Goal: Task Accomplishment & Management: Manage account settings

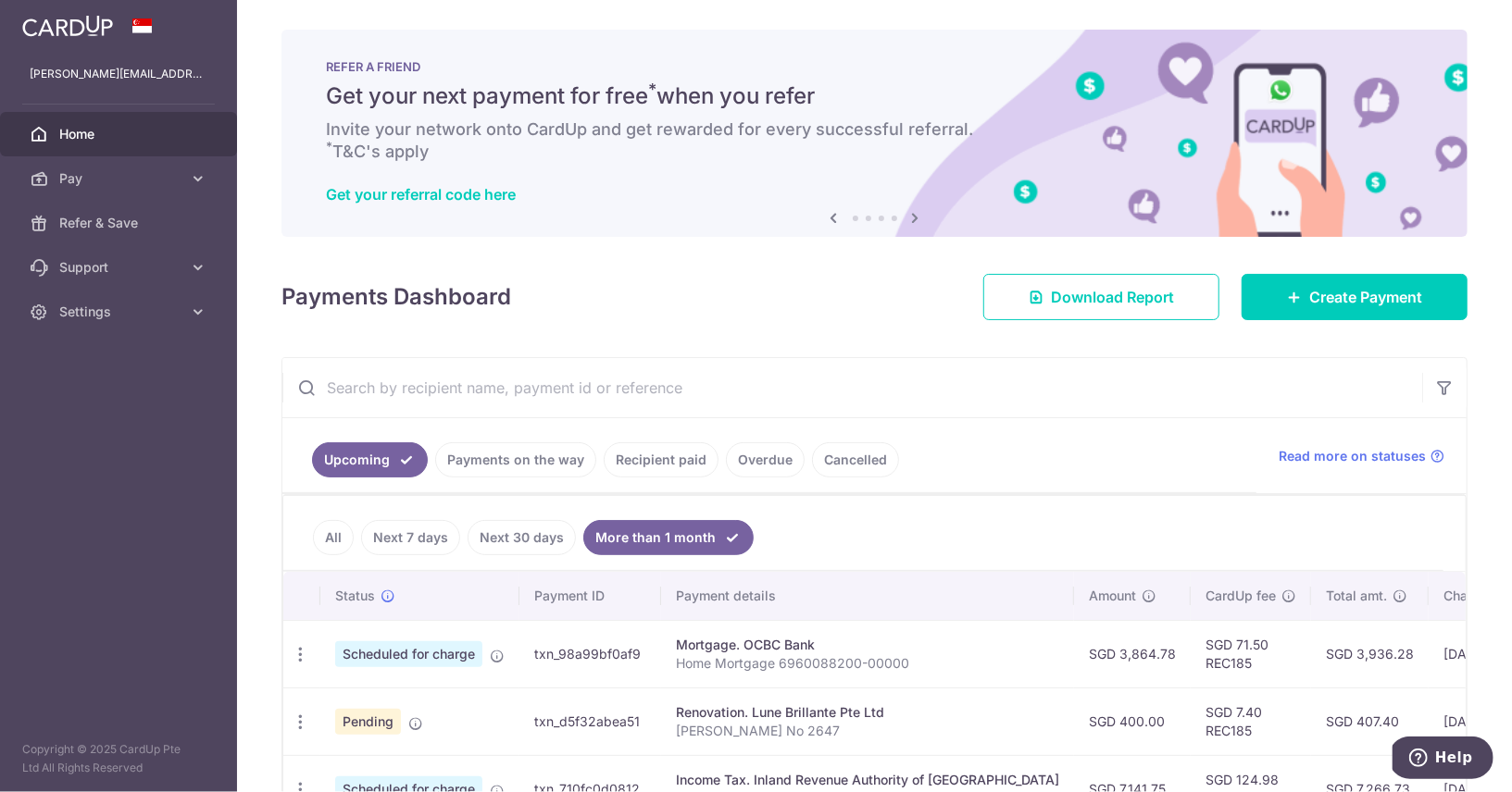
scroll to position [241, 0]
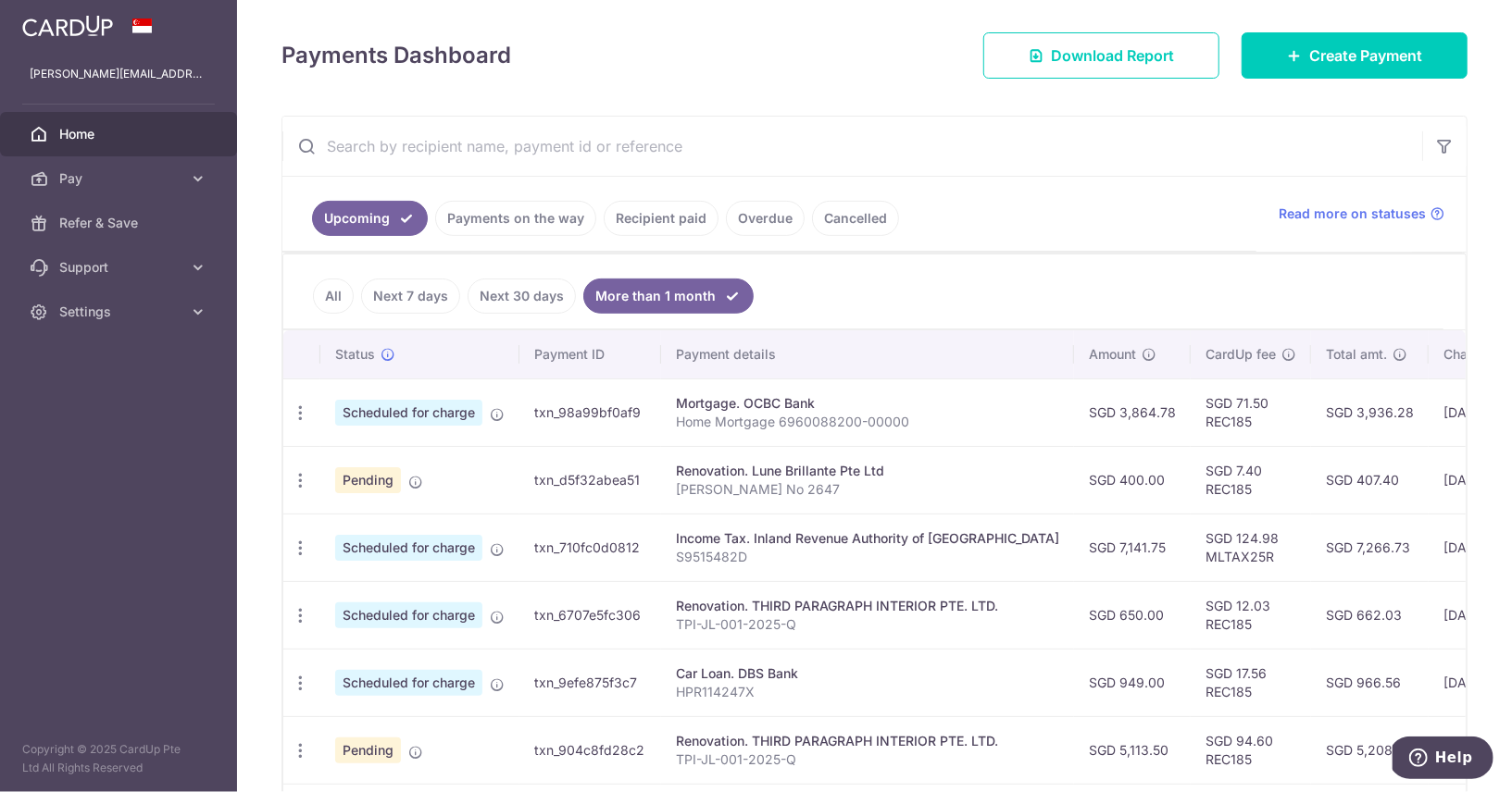
click at [646, 221] on link "Recipient paid" at bounding box center [661, 218] width 115 height 35
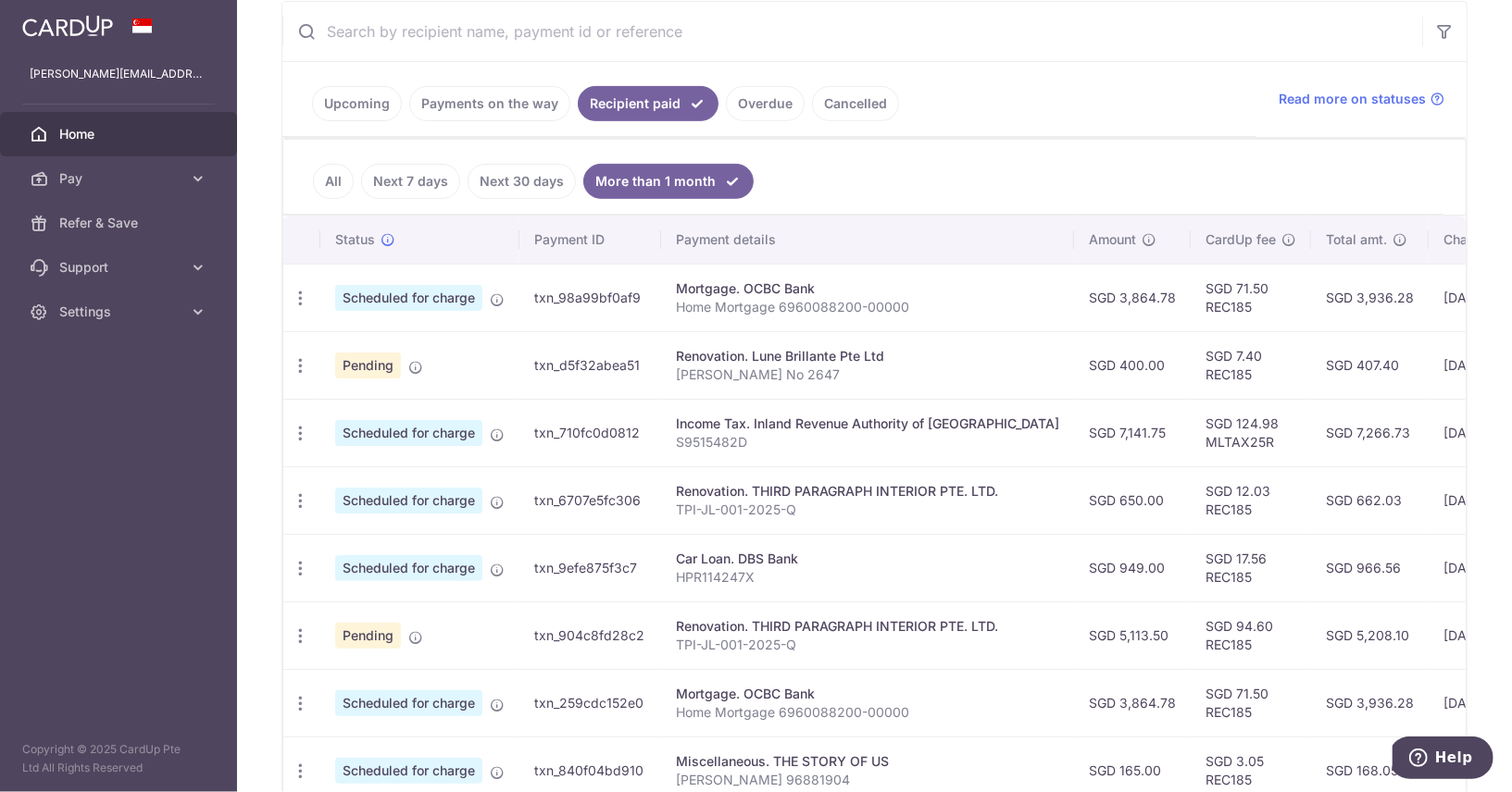
scroll to position [433, 0]
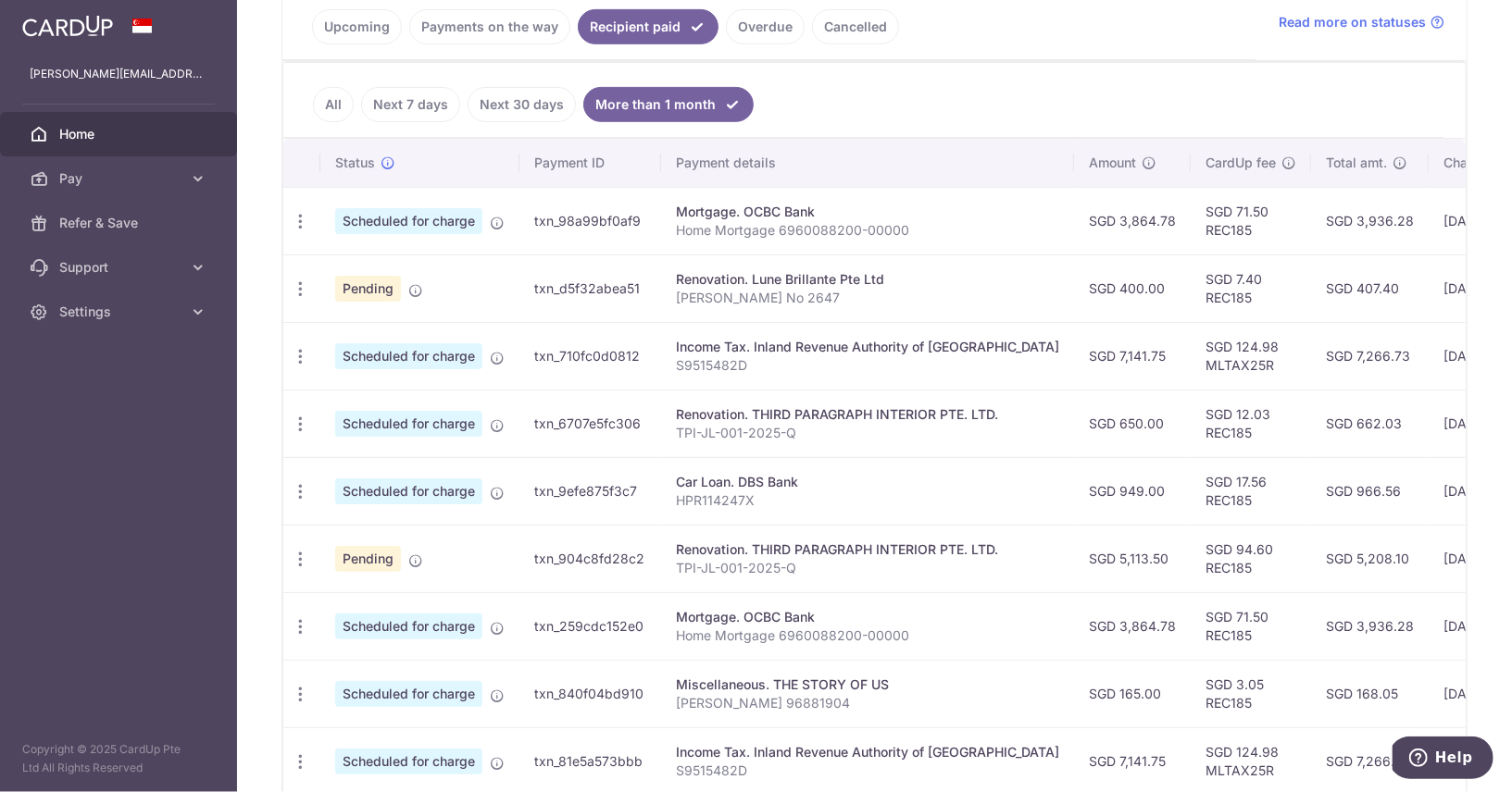
click at [344, 100] on link "All" at bounding box center [333, 104] width 41 height 35
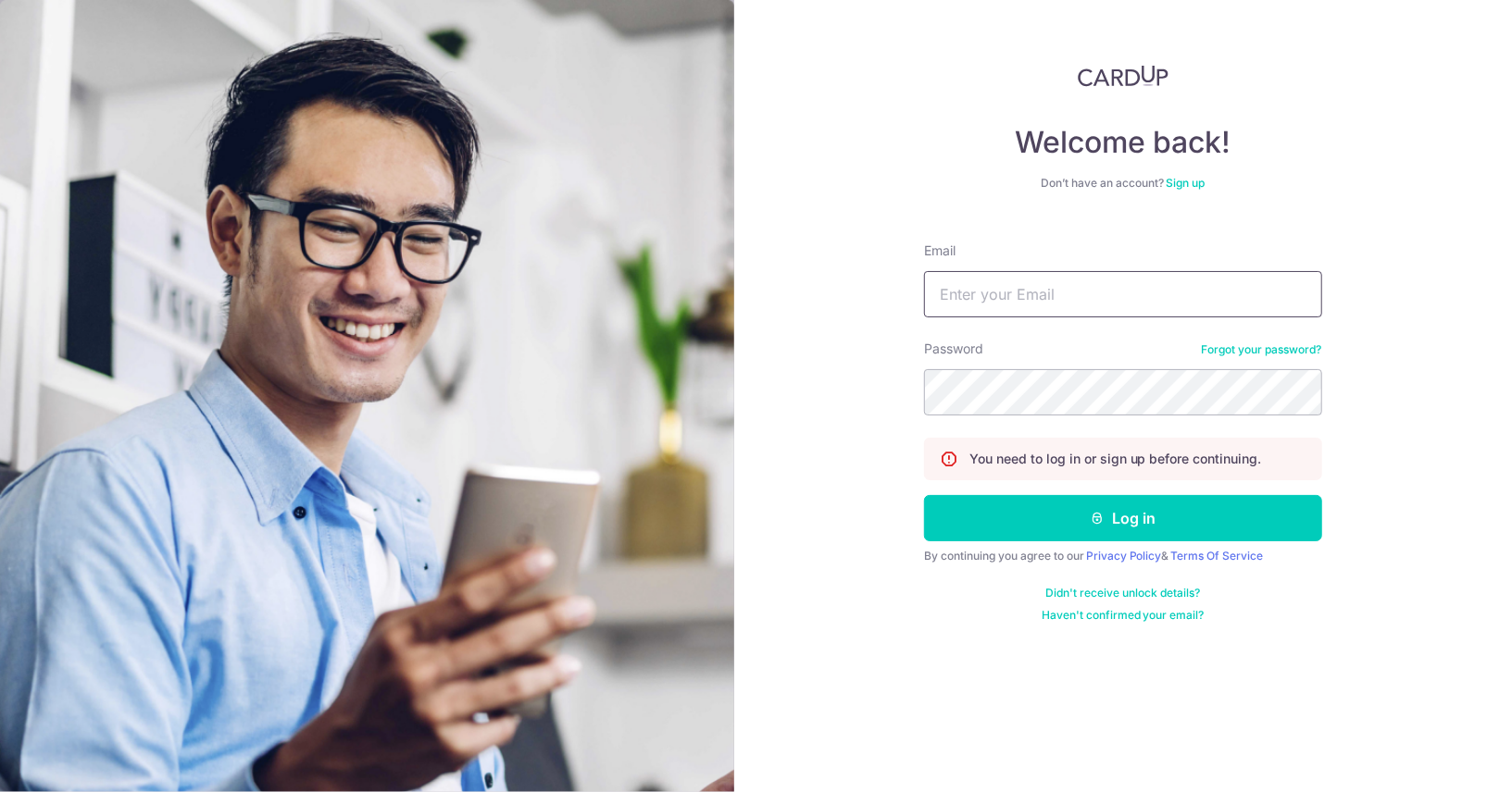
click at [1072, 291] on input "Email" at bounding box center [1123, 294] width 399 height 46
click at [1065, 305] on input "Email" at bounding box center [1123, 294] width 399 height 46
type input "[PERSON_NAME][EMAIL_ADDRESS][DOMAIN_NAME]"
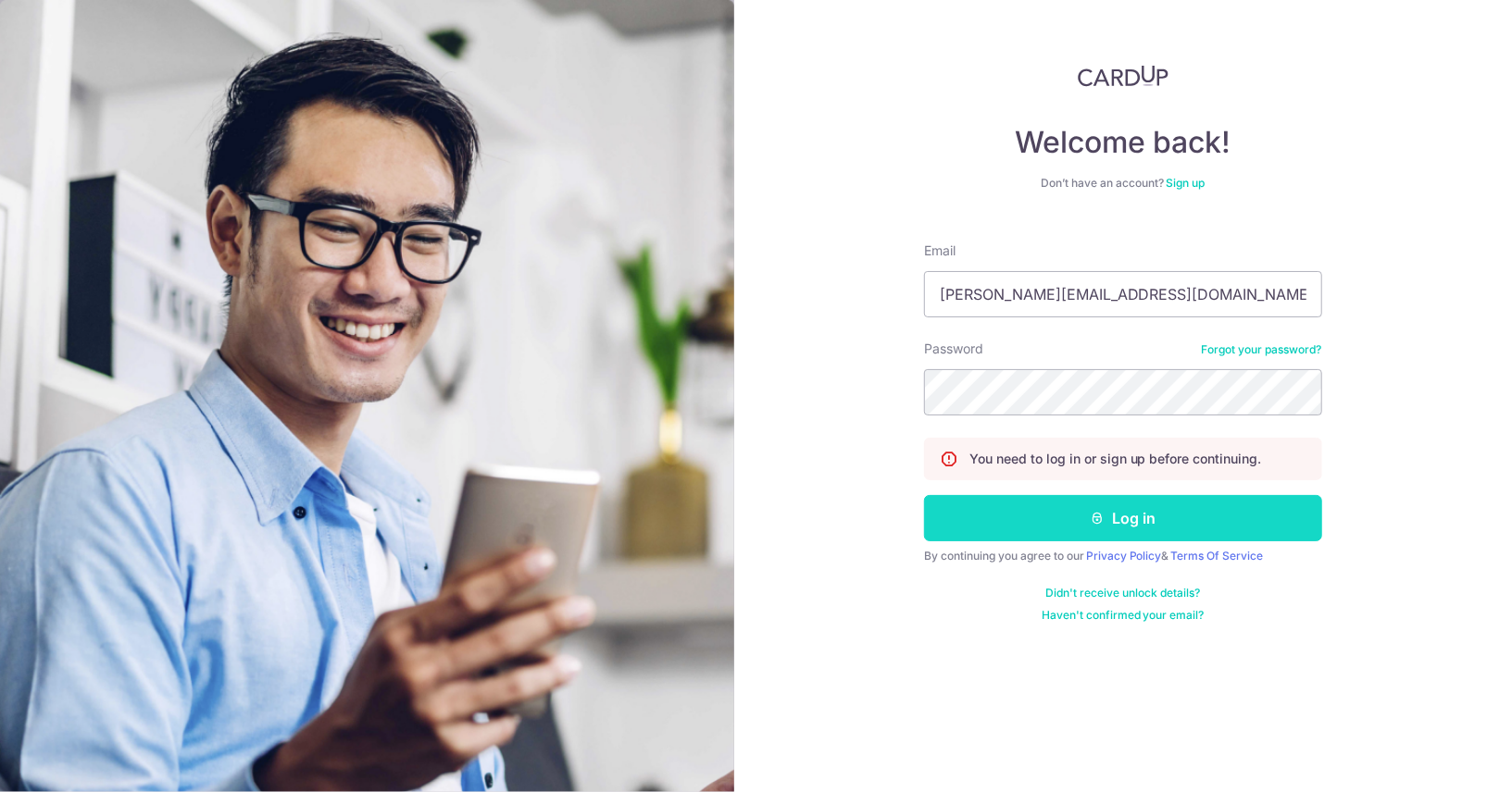
click at [1087, 499] on button "Log in" at bounding box center [1123, 518] width 399 height 46
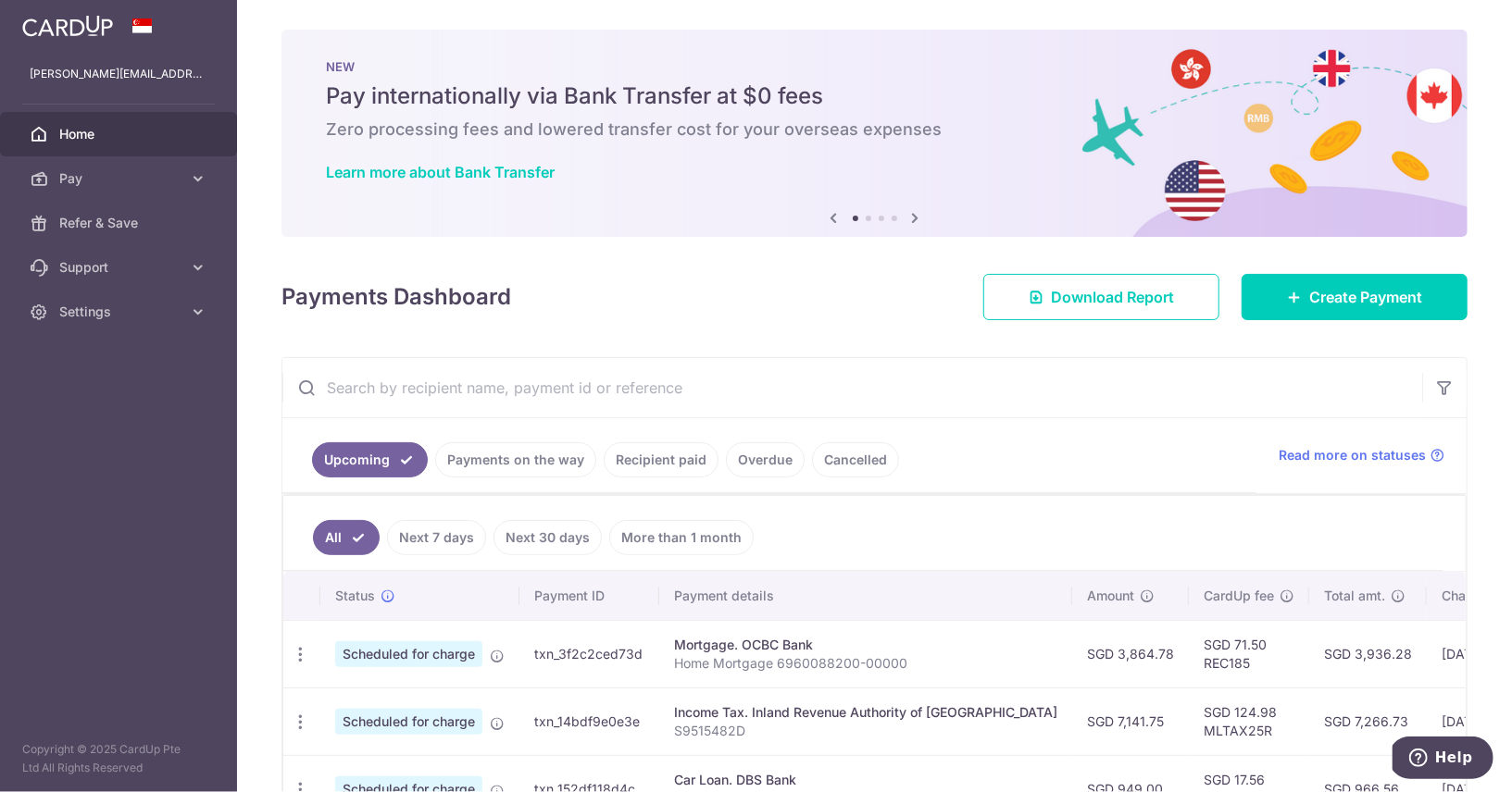
click at [542, 457] on link "Payments on the way" at bounding box center [515, 460] width 161 height 35
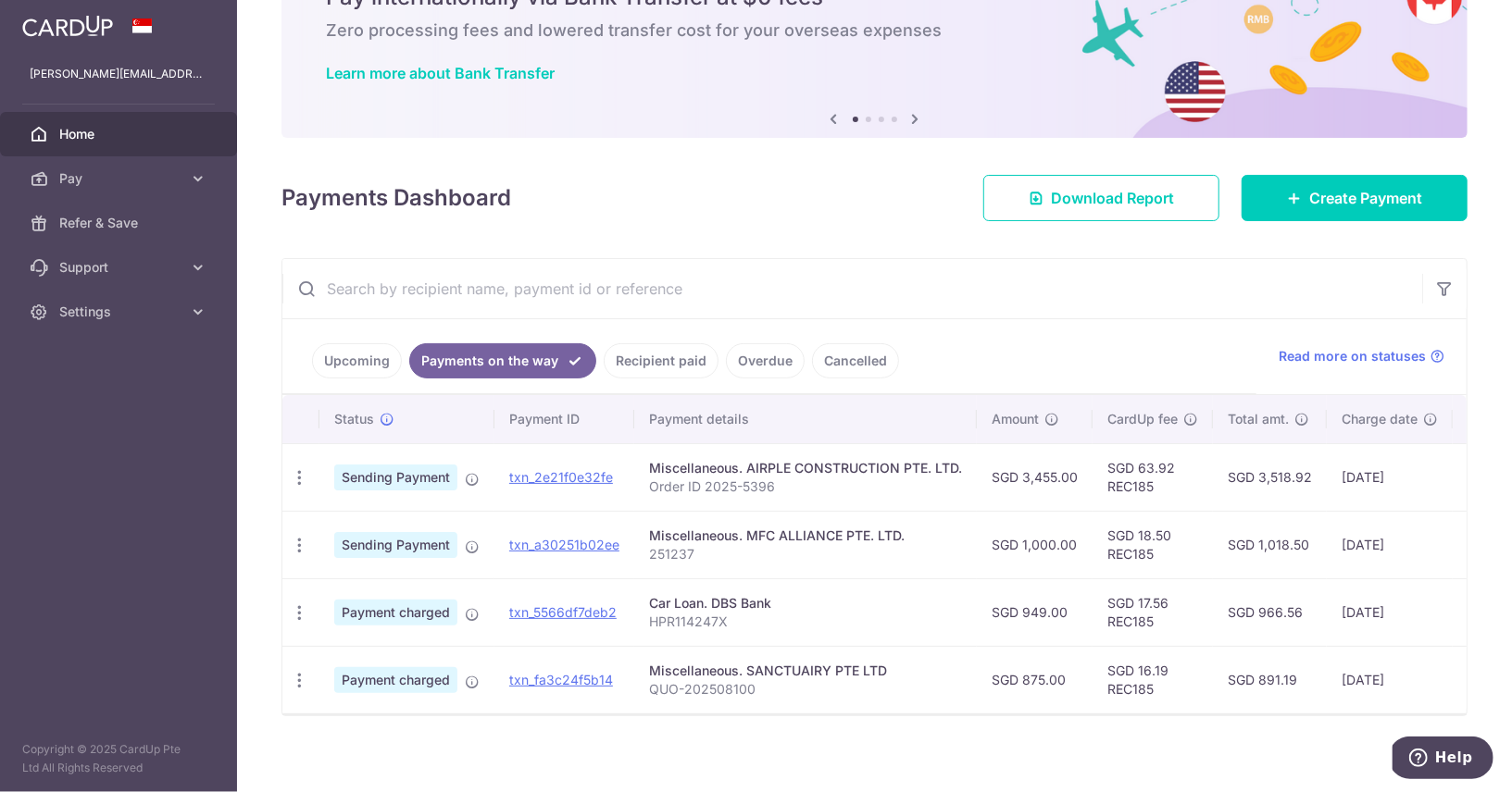
scroll to position [103, 0]
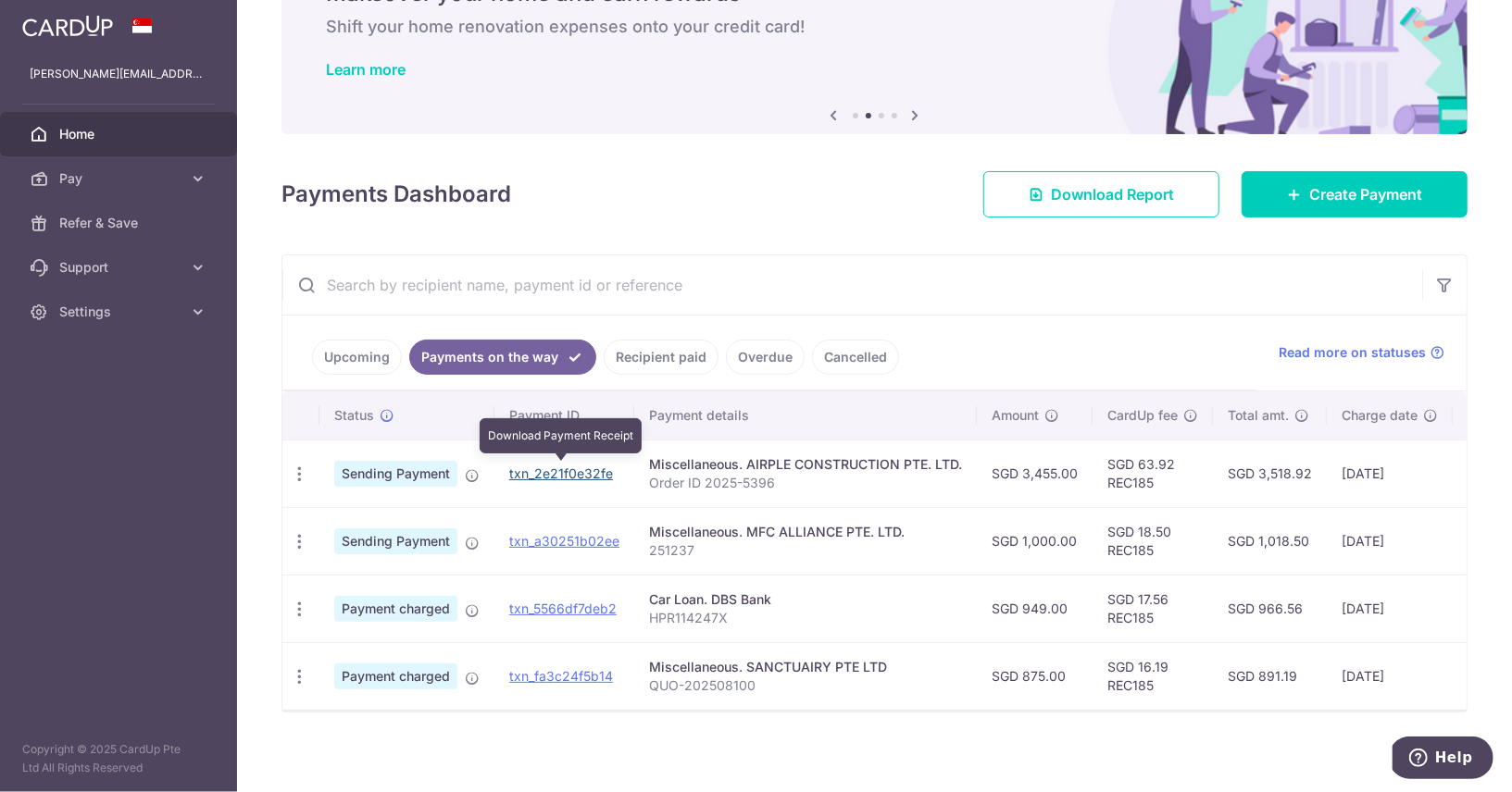
click at [532, 466] on link "txn_2e21f0e32fe" at bounding box center [561, 474] width 103 height 15
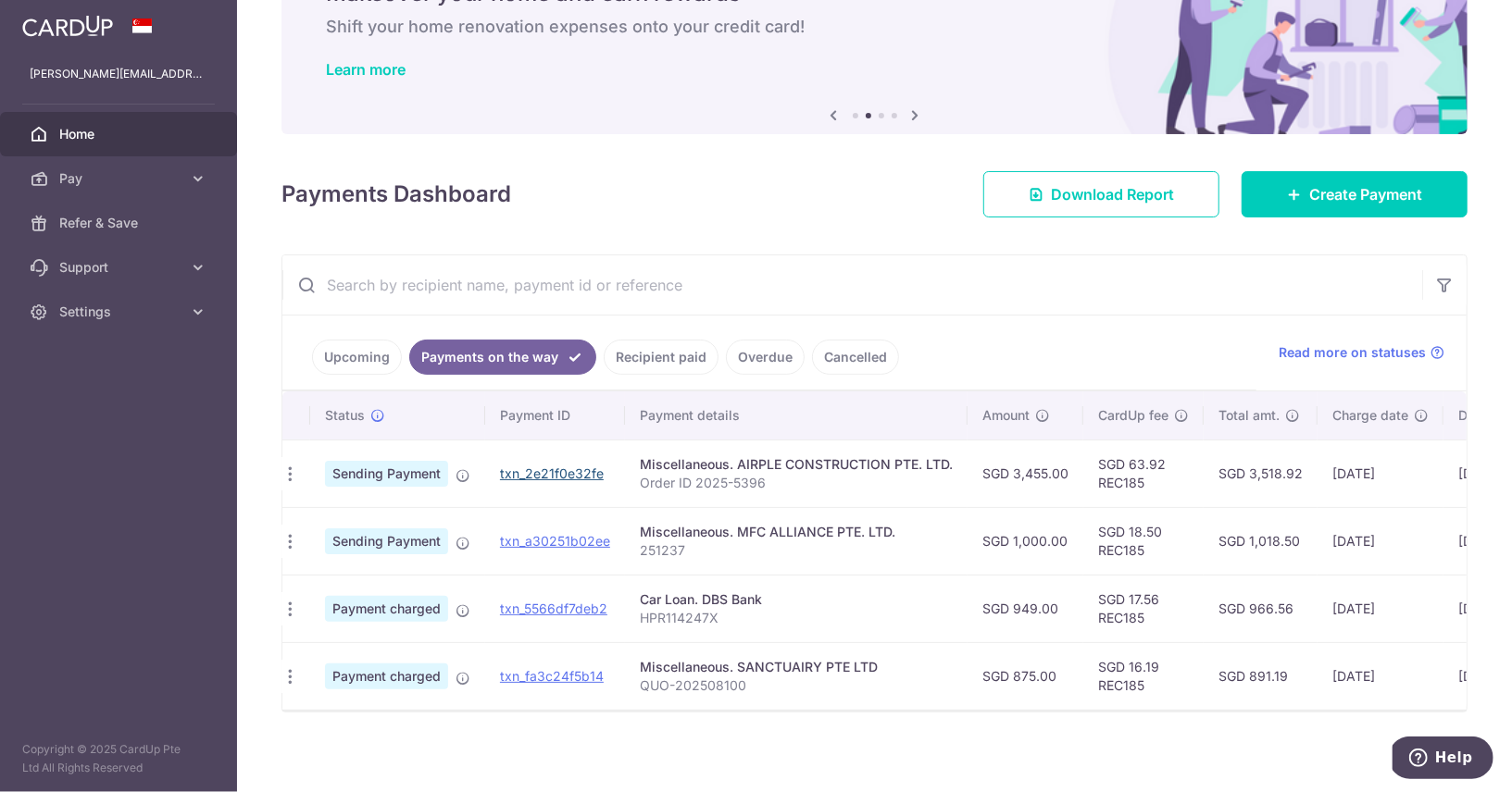
scroll to position [0, 0]
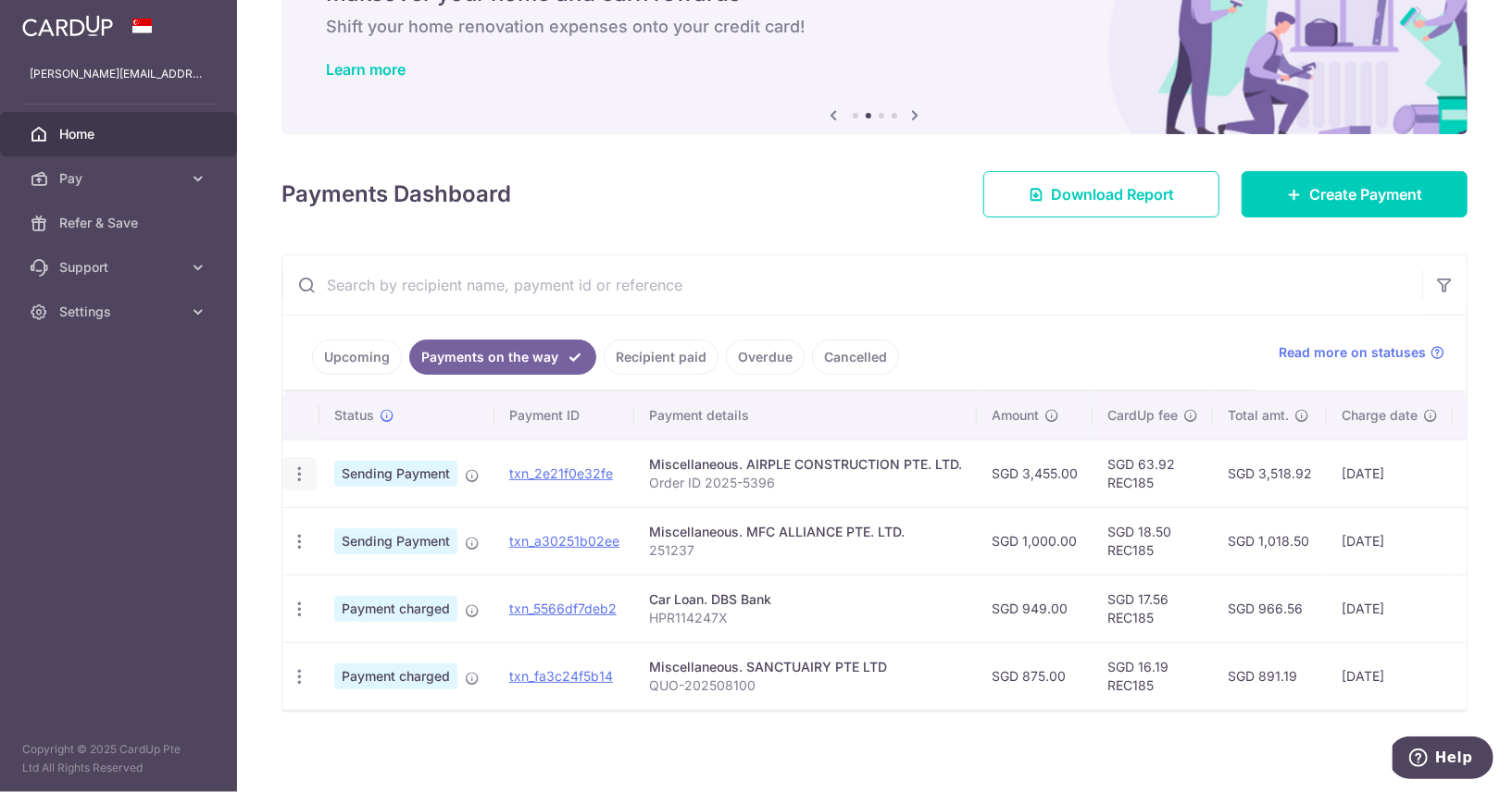
click at [296, 465] on icon "button" at bounding box center [299, 475] width 19 height 19
click at [342, 516] on span "PDF Receipt" at bounding box center [398, 525] width 126 height 18
